Goal: Information Seeking & Learning: Find contact information

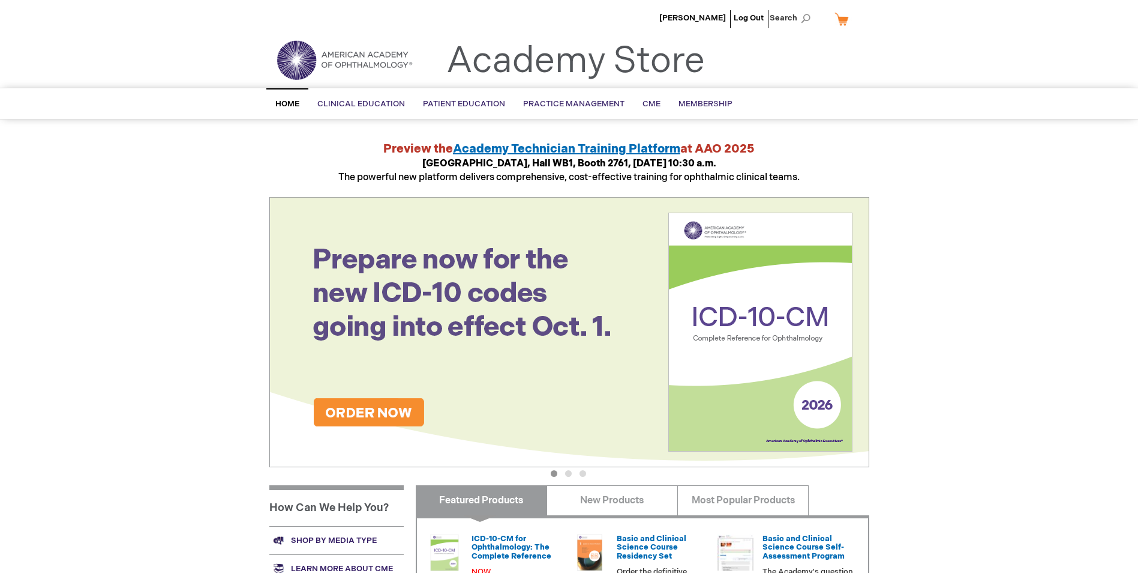
click at [292, 107] on span "Home" at bounding box center [287, 104] width 24 height 10
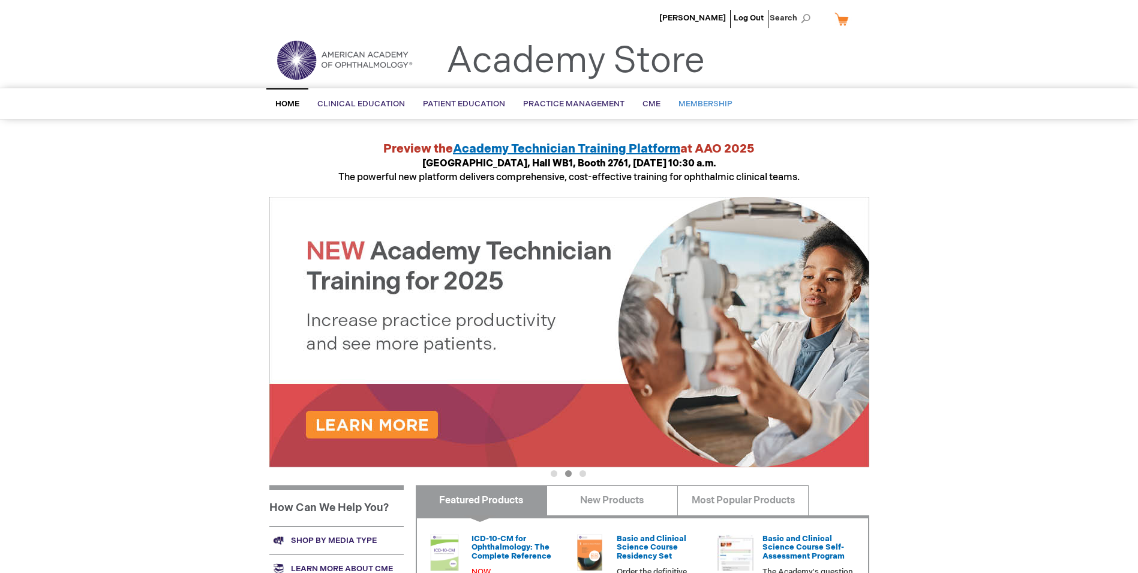
click at [705, 103] on span "Membership" at bounding box center [706, 104] width 54 height 10
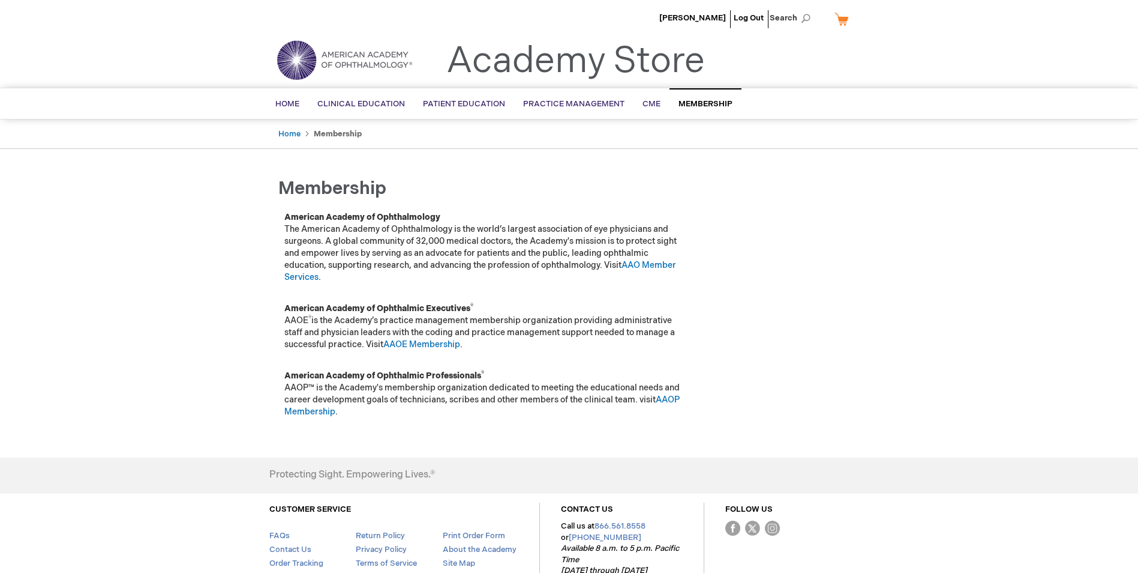
click at [706, 104] on span "Membership" at bounding box center [706, 104] width 54 height 10
click at [657, 268] on link "AAO Member Services" at bounding box center [480, 271] width 392 height 22
